Goal: Transaction & Acquisition: Purchase product/service

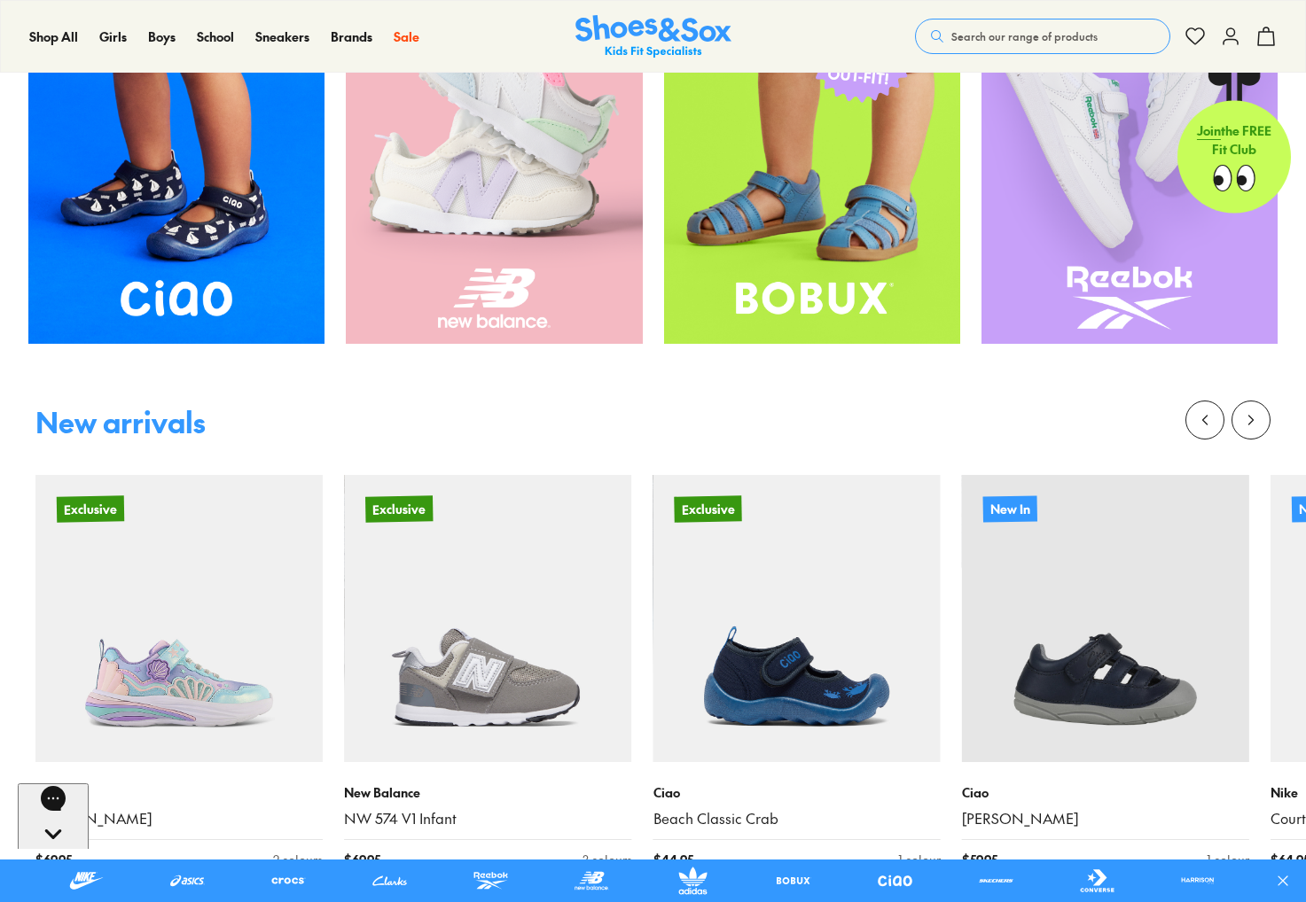
scroll to position [1009, 0]
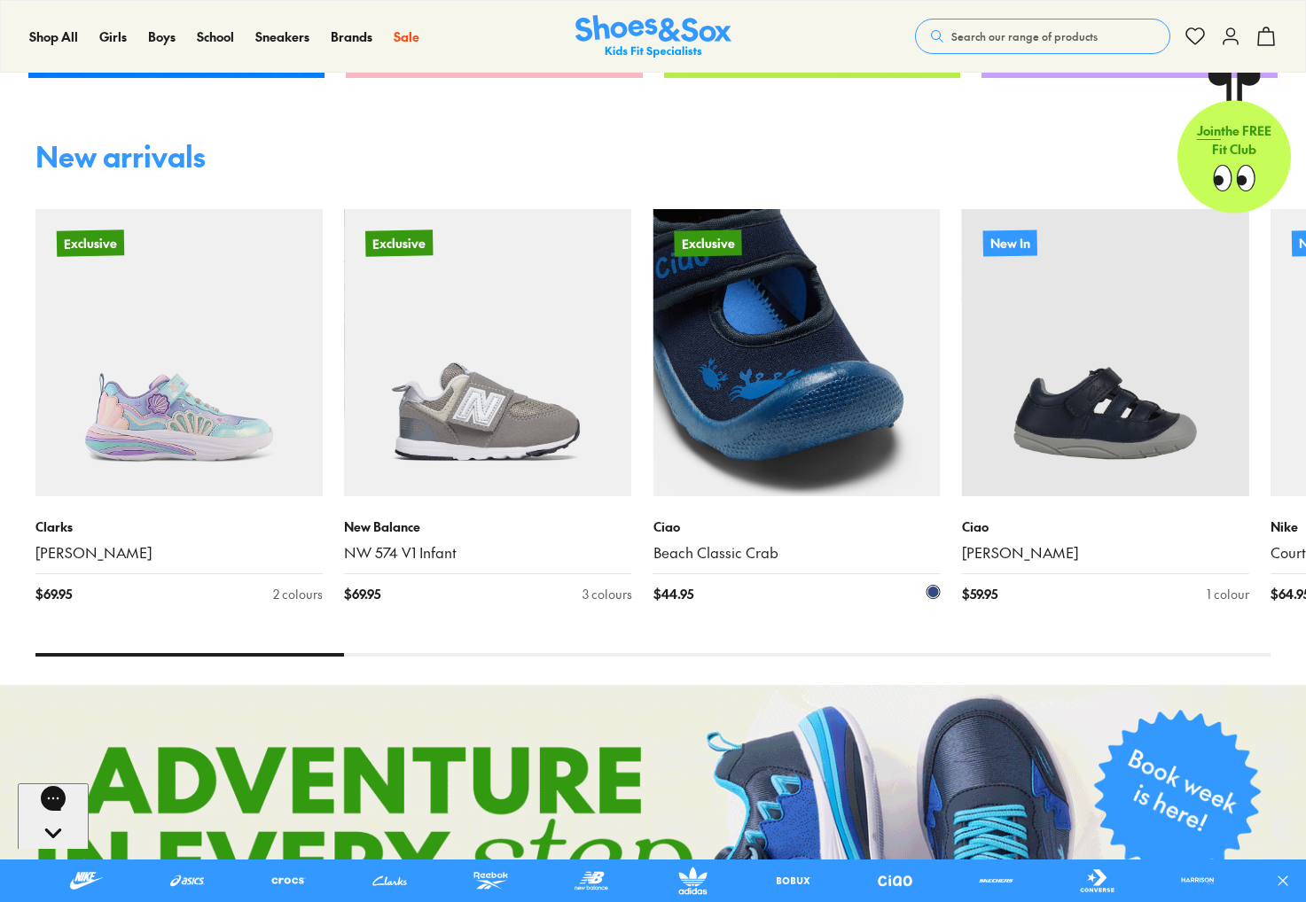
click at [137, 118] on img at bounding box center [796, 352] width 287 height 287
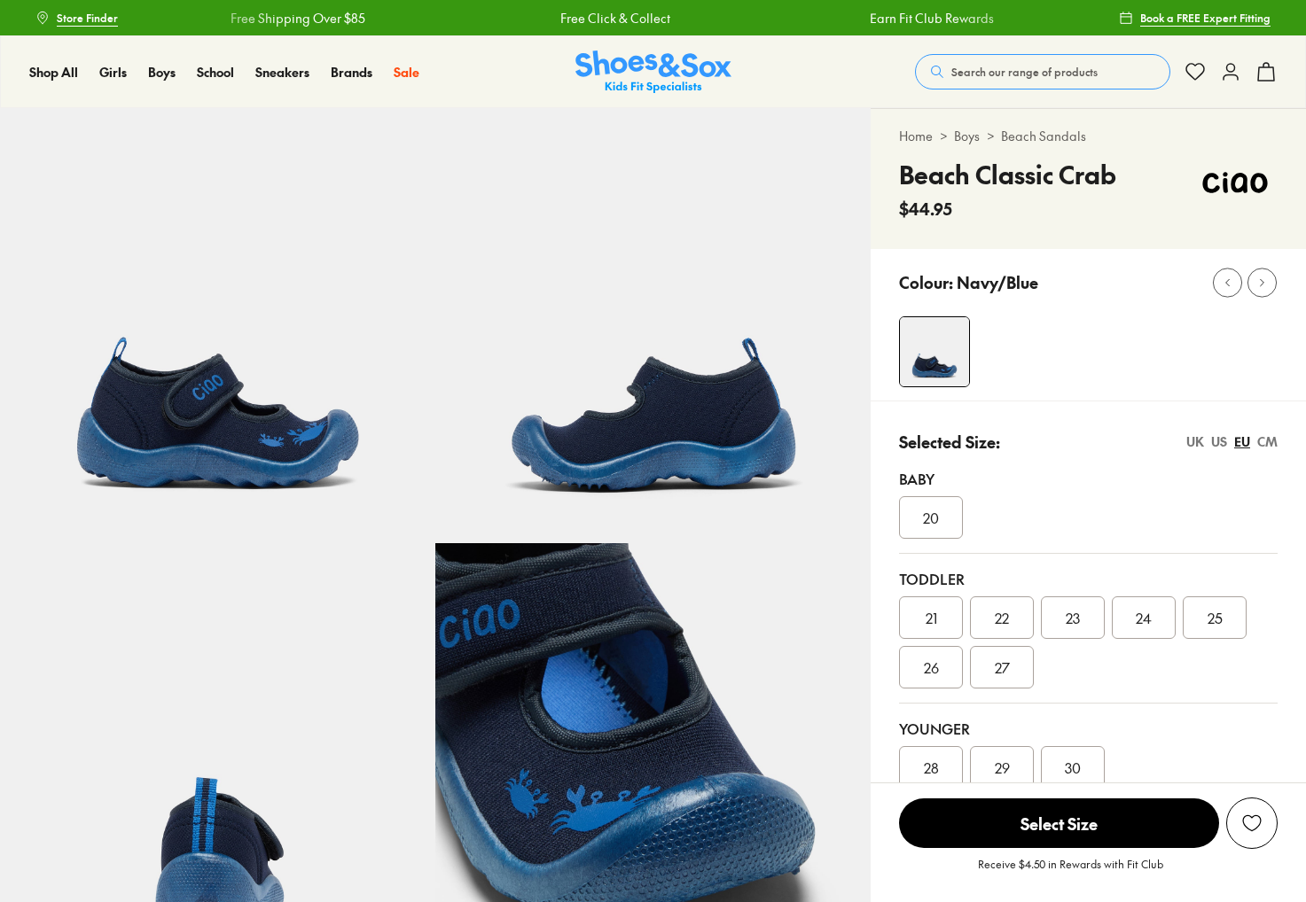
click at [1061, 612] on div "23" at bounding box center [1073, 618] width 64 height 43
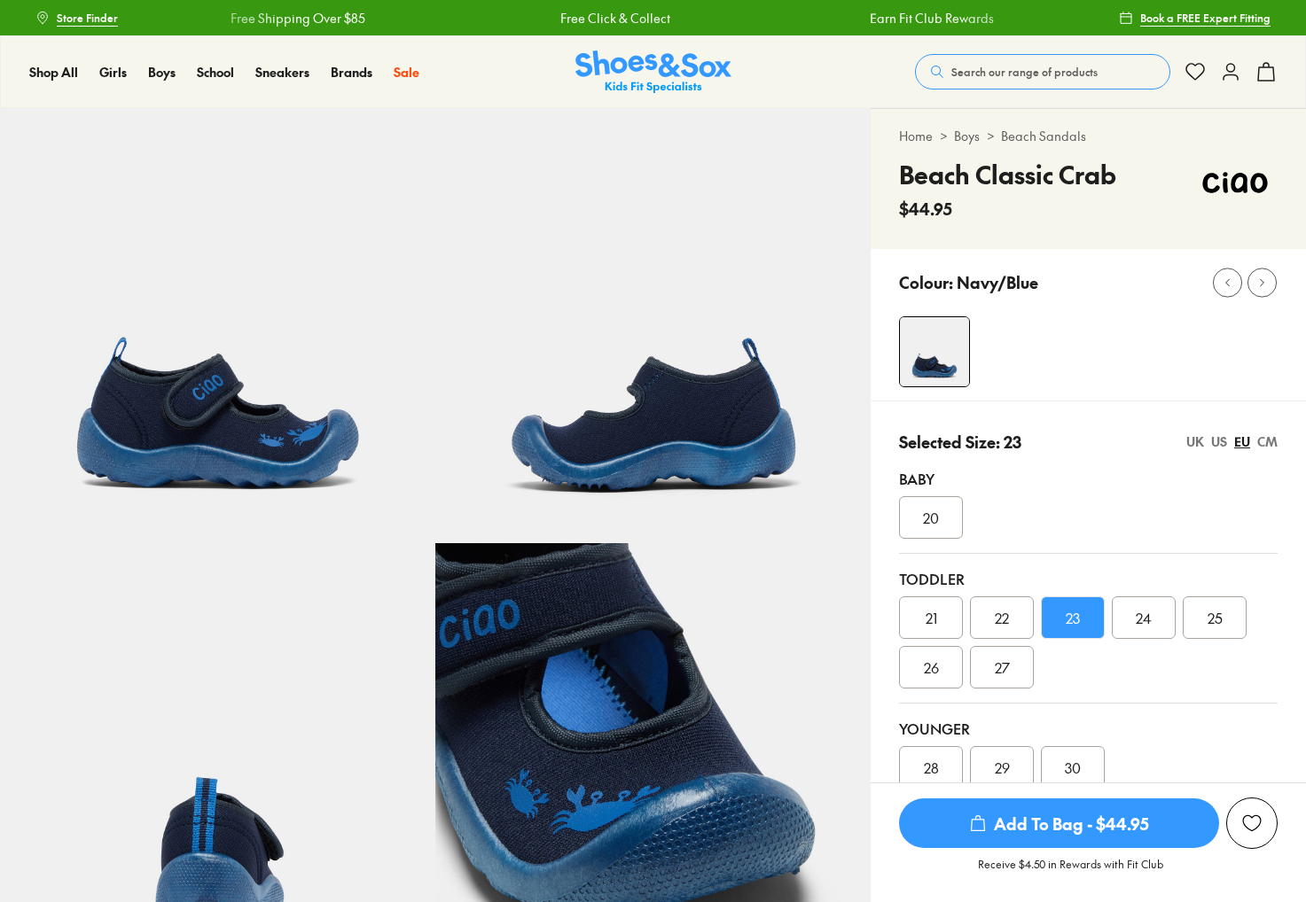
click at [934, 519] on span "20" at bounding box center [931, 517] width 16 height 21
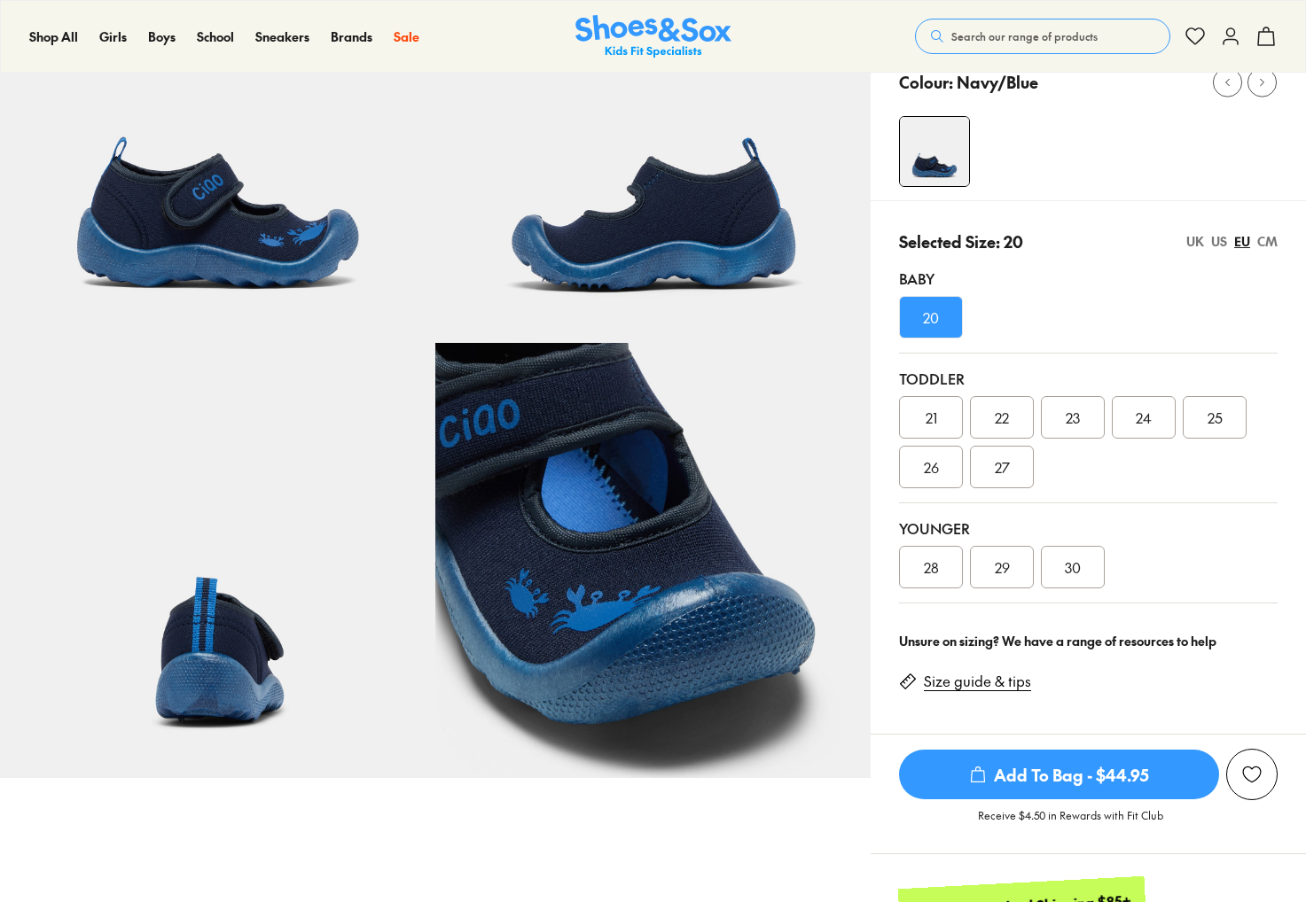
scroll to position [266, 0]
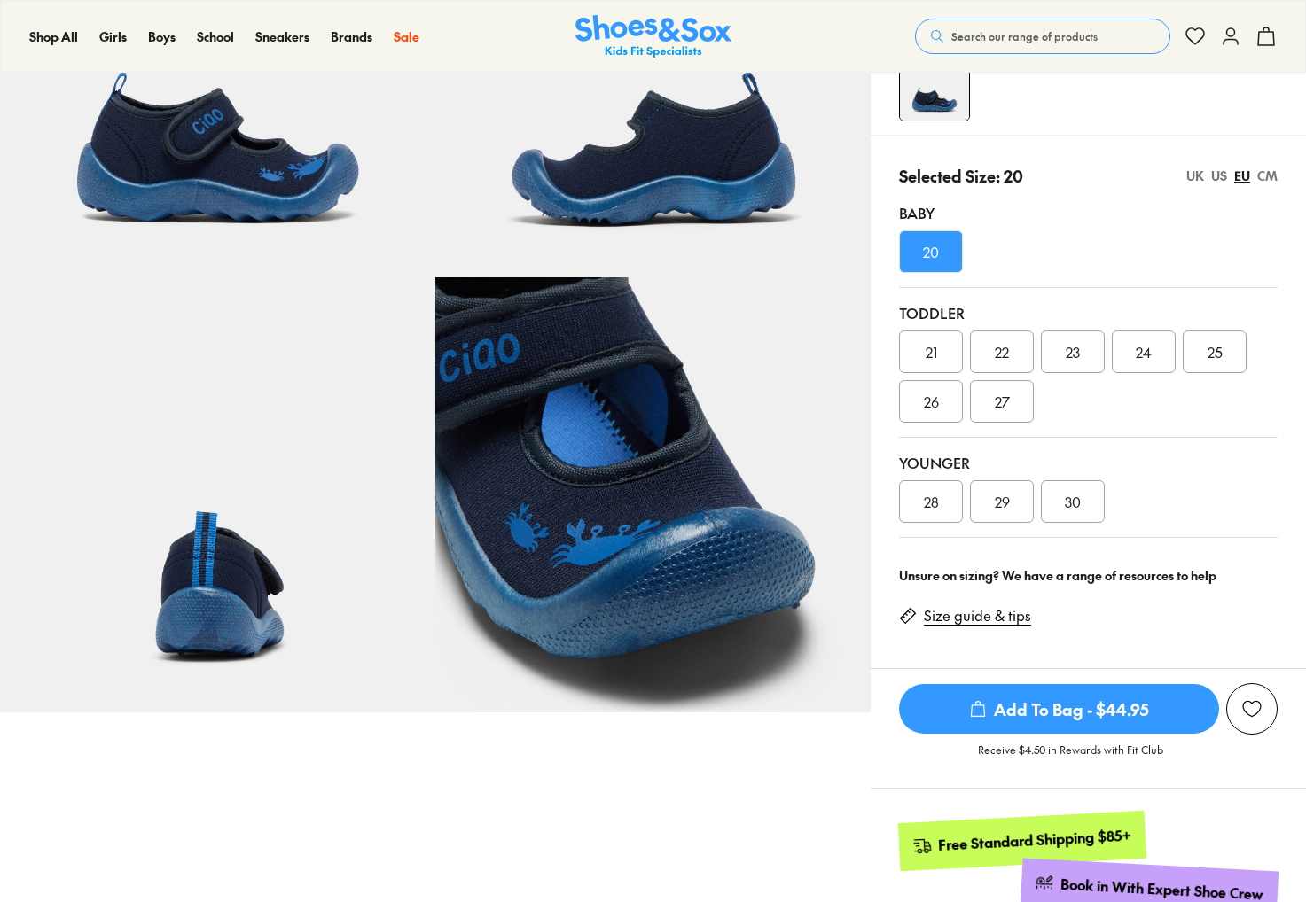
select select "*"
click at [995, 498] on span "29" at bounding box center [1002, 501] width 15 height 21
click at [1002, 412] on span "27" at bounding box center [1002, 401] width 15 height 21
drag, startPoint x: 1133, startPoint y: 670, endPoint x: 1102, endPoint y: 718, distance: 57.0
click at [1114, 681] on div "We will email you if this product comes back in stock. Notify Me View Similar P…" at bounding box center [1087, 728] width 435 height 120
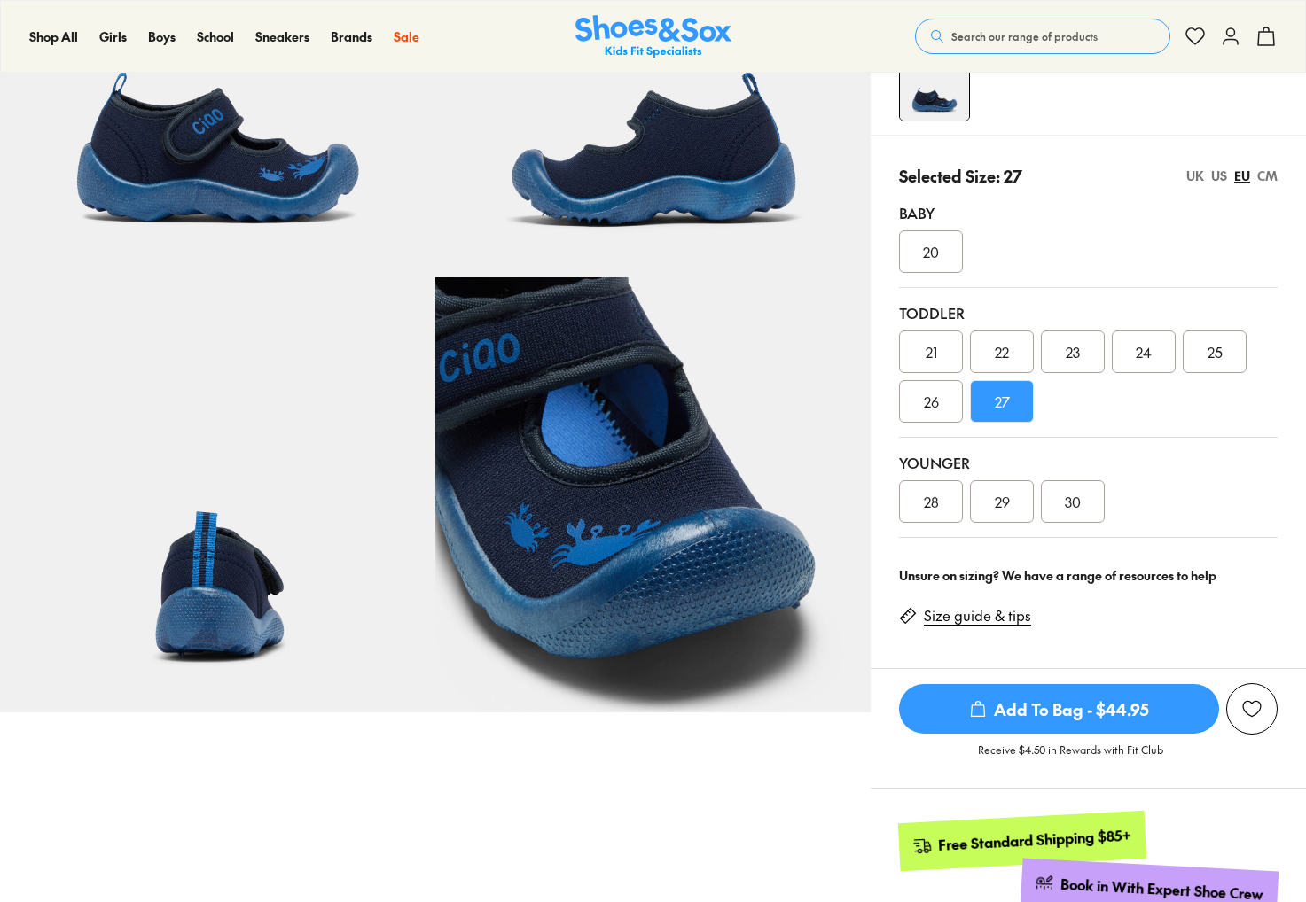
click at [1102, 718] on span "Add To Bag - $44.95" at bounding box center [1059, 709] width 320 height 50
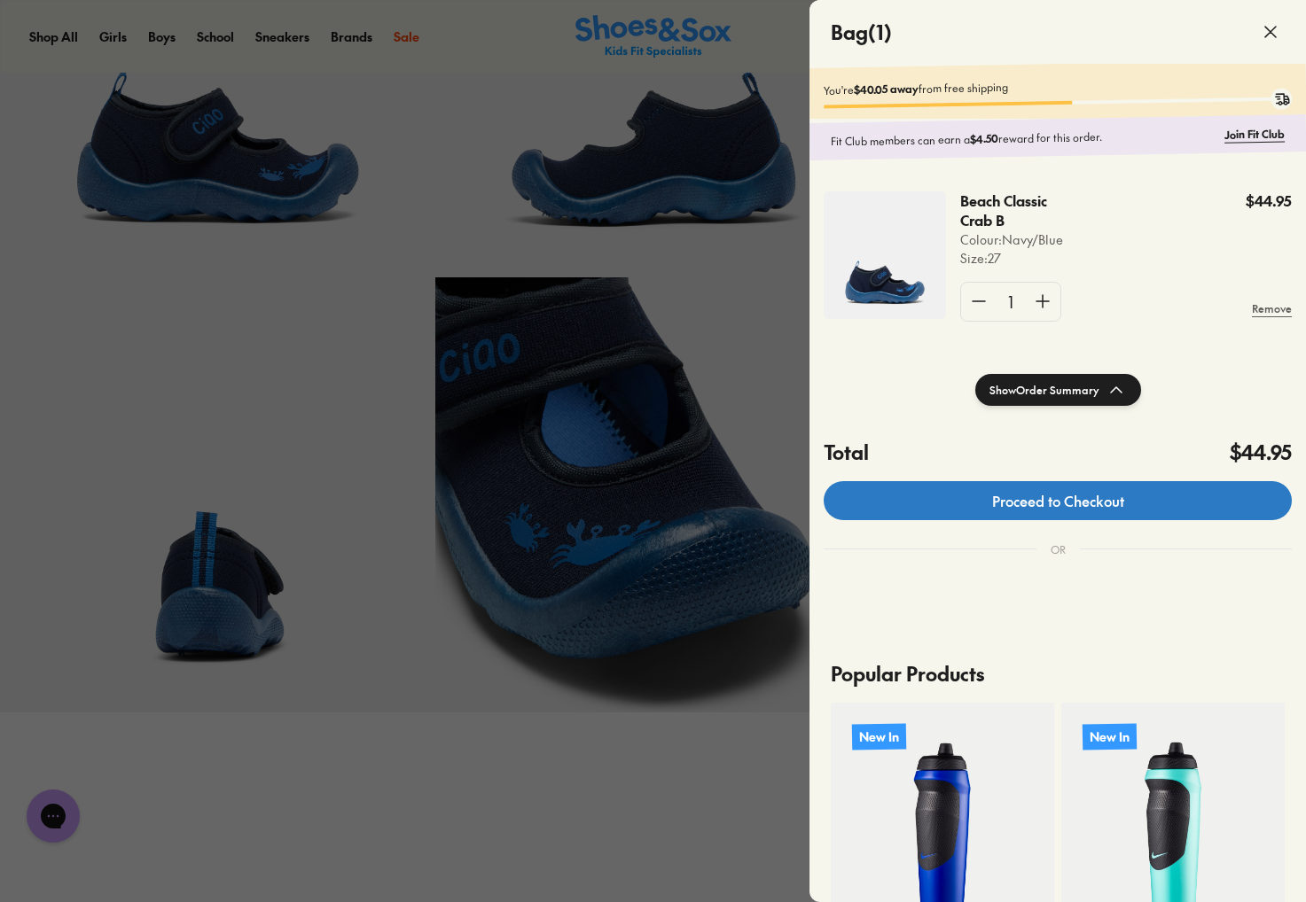
click at [1096, 511] on link "Proceed to Checkout" at bounding box center [1057, 500] width 468 height 39
